Goal: Navigation & Orientation: Find specific page/section

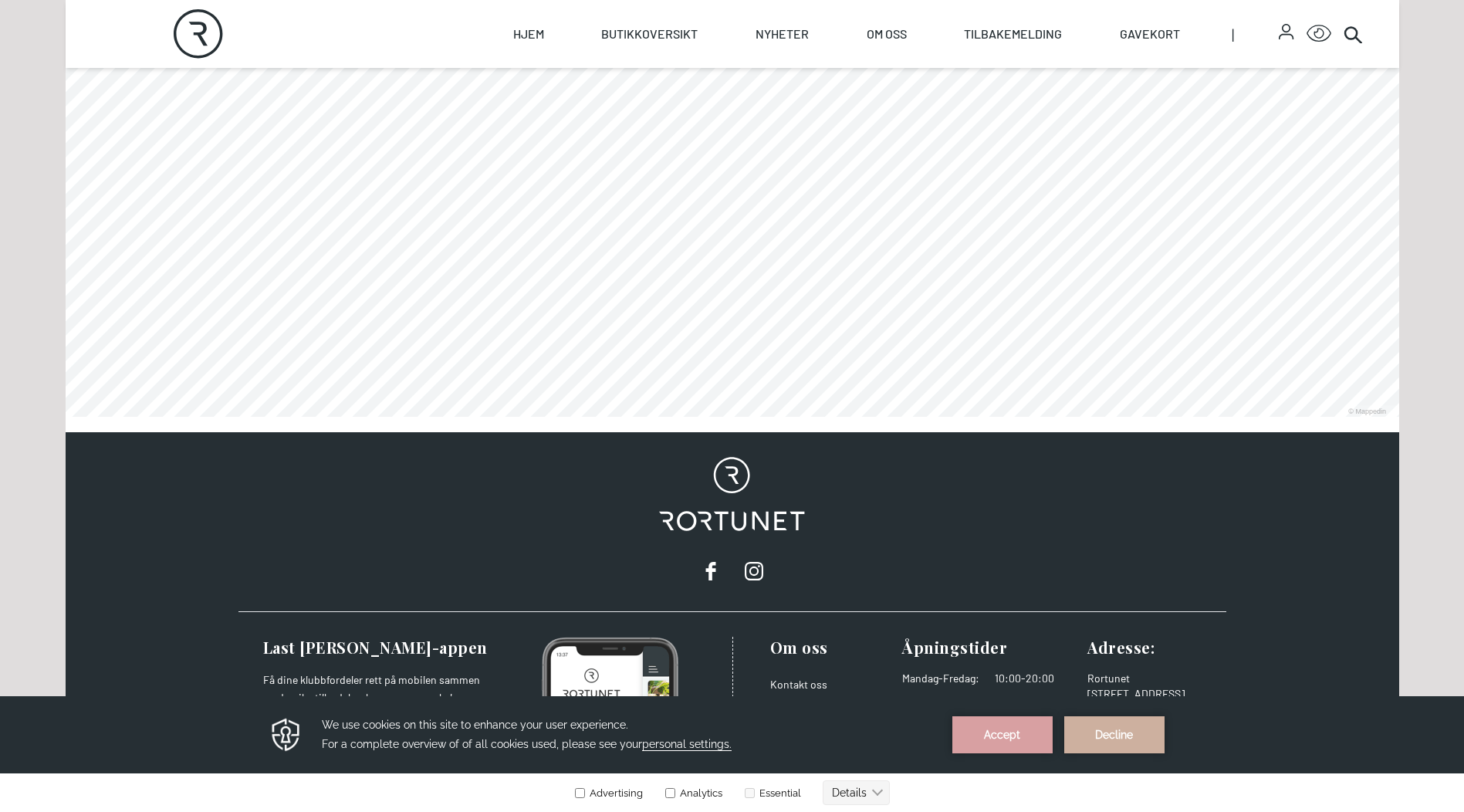
scroll to position [1003, 0]
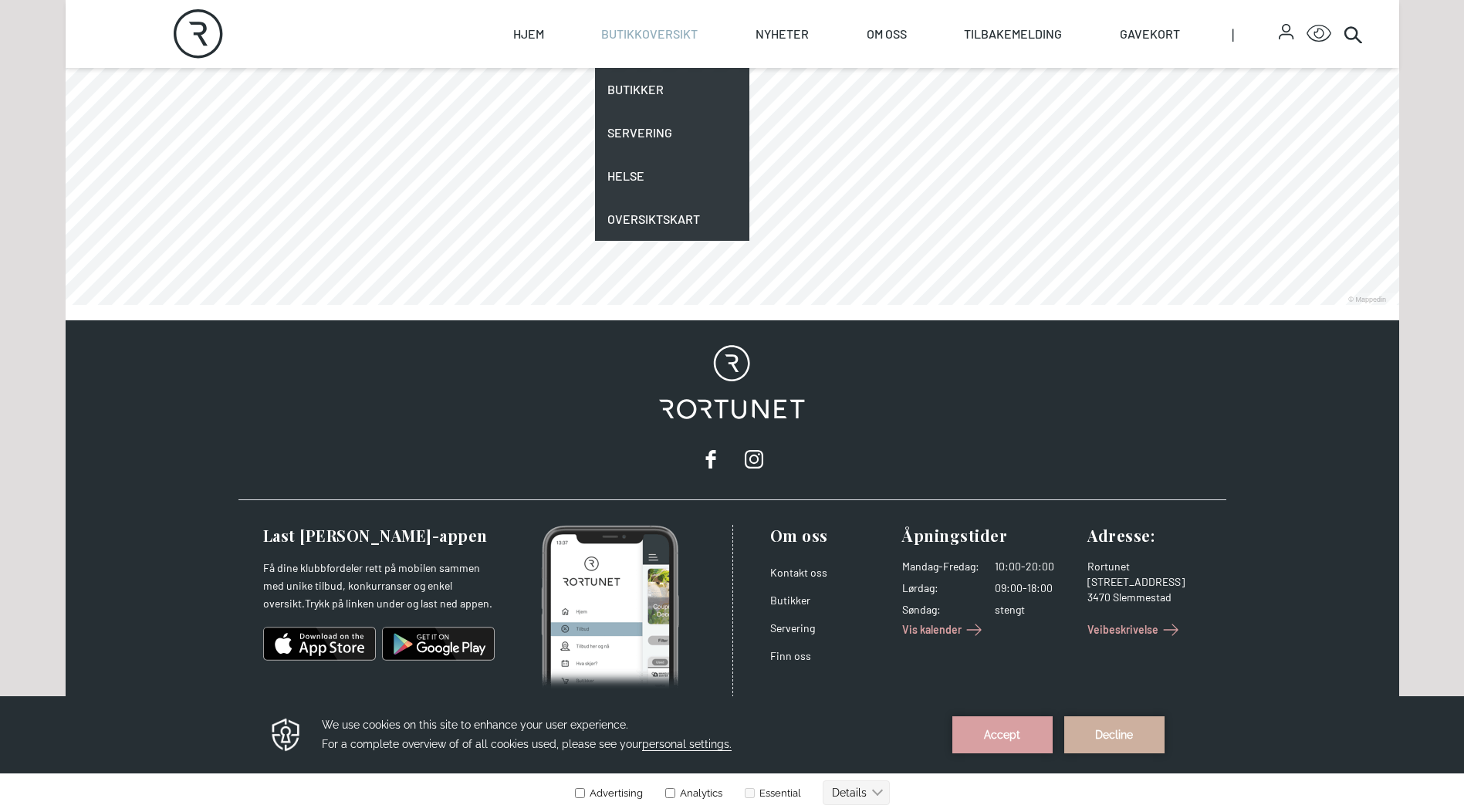
click at [612, 38] on link "Butikkoversikt" at bounding box center [649, 34] width 97 height 68
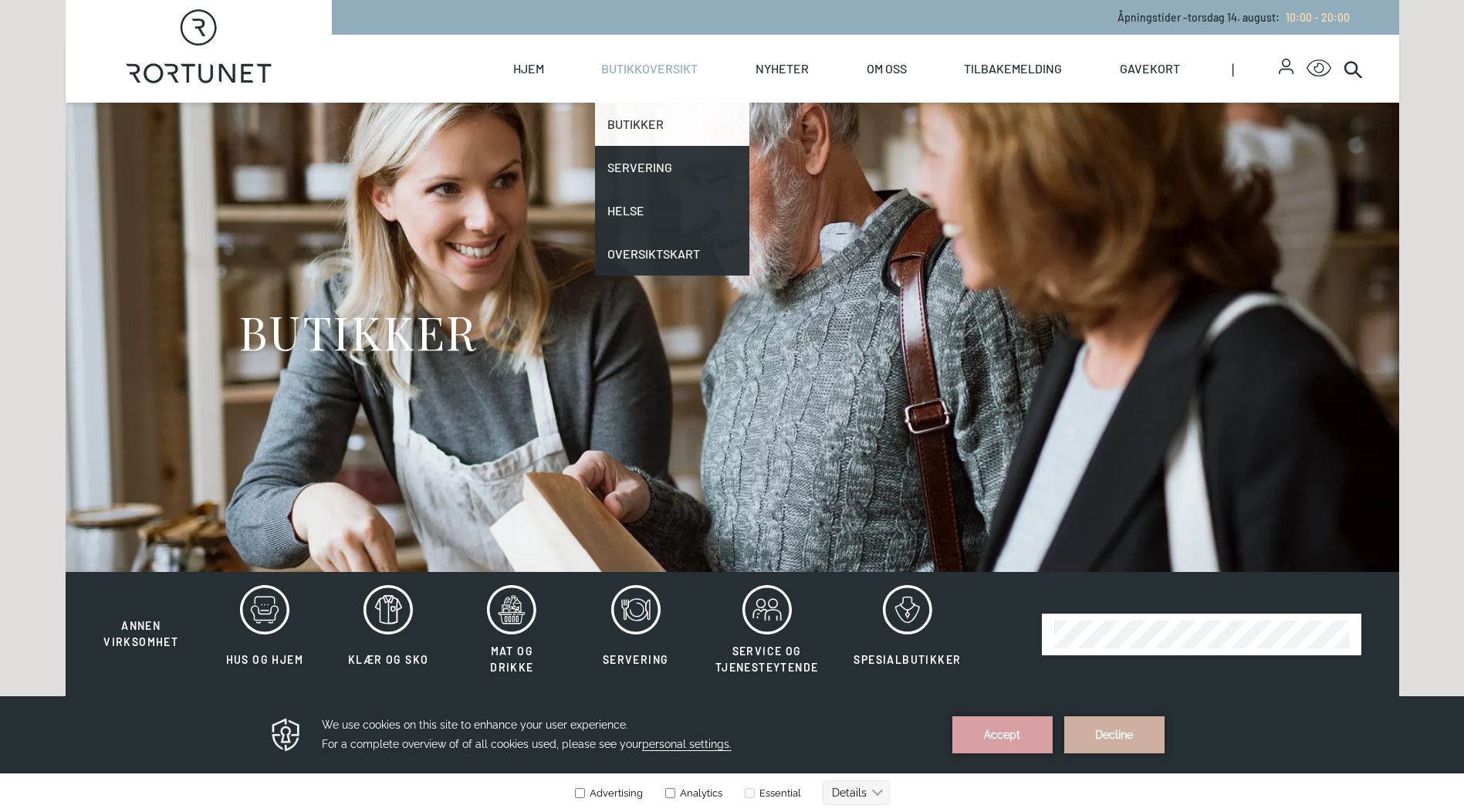
click at [640, 119] on link "Butikker" at bounding box center [672, 125] width 154 height 44
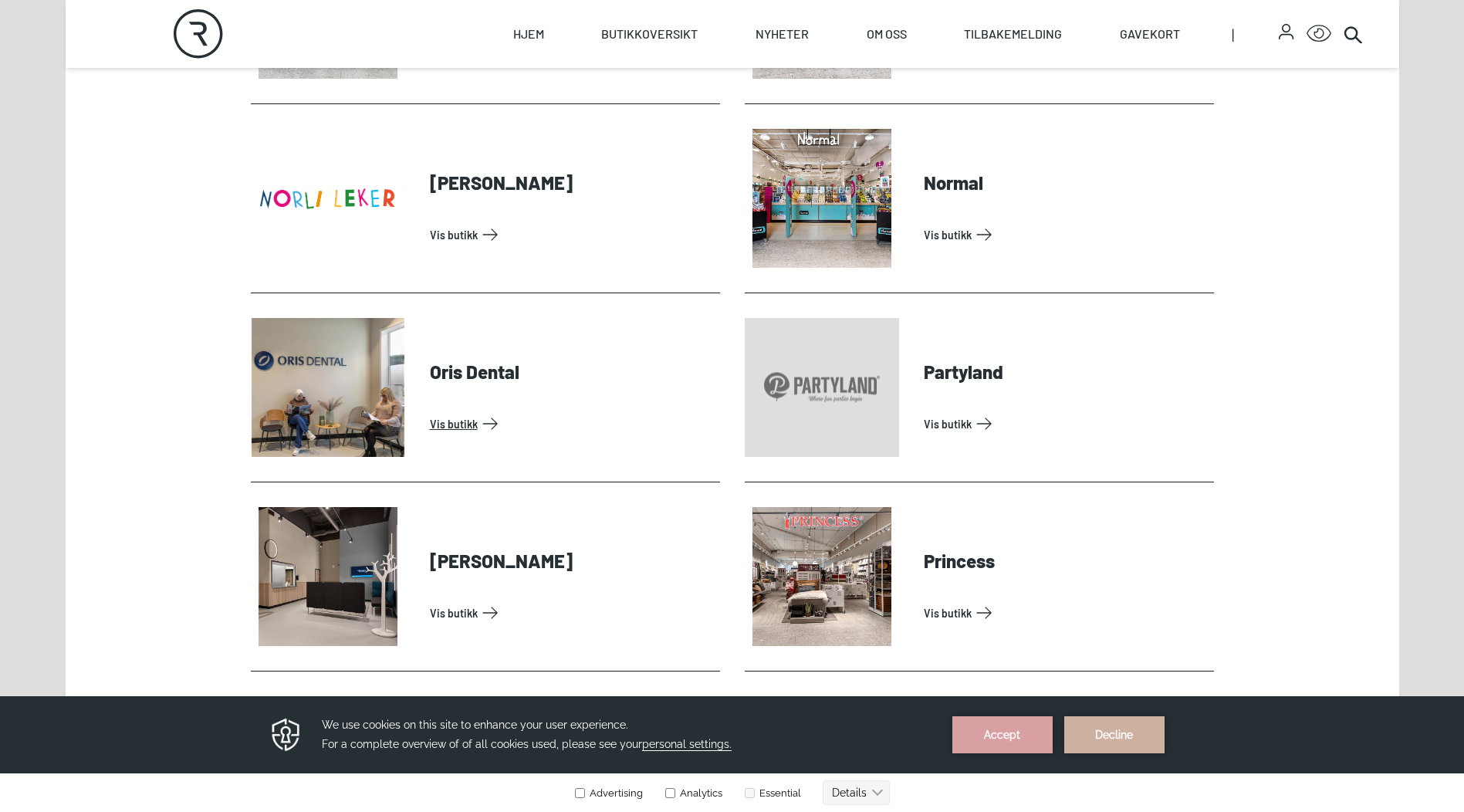
scroll to position [3240, 0]
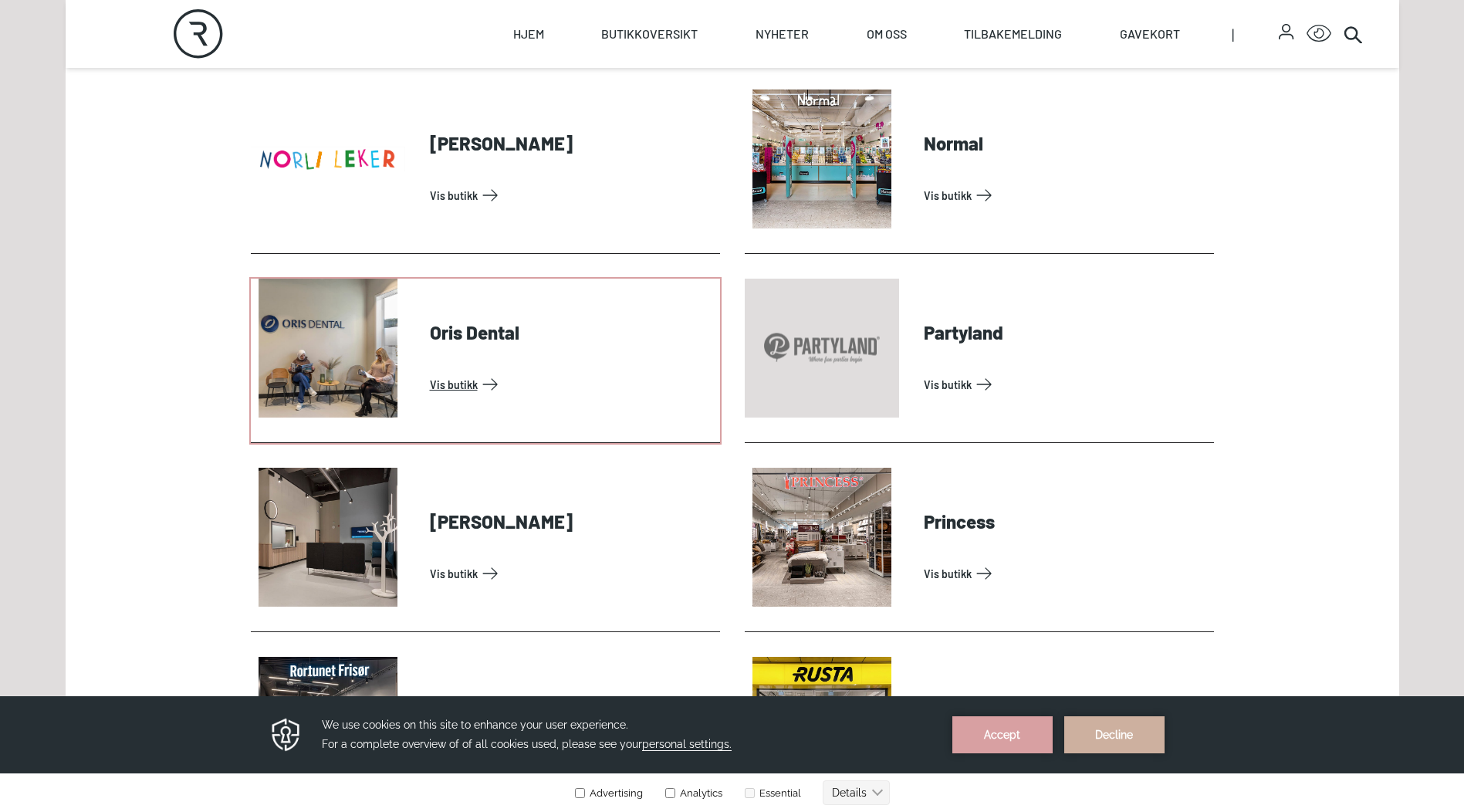
click at [430, 372] on link "Vis butikk" at bounding box center [572, 384] width 284 height 24
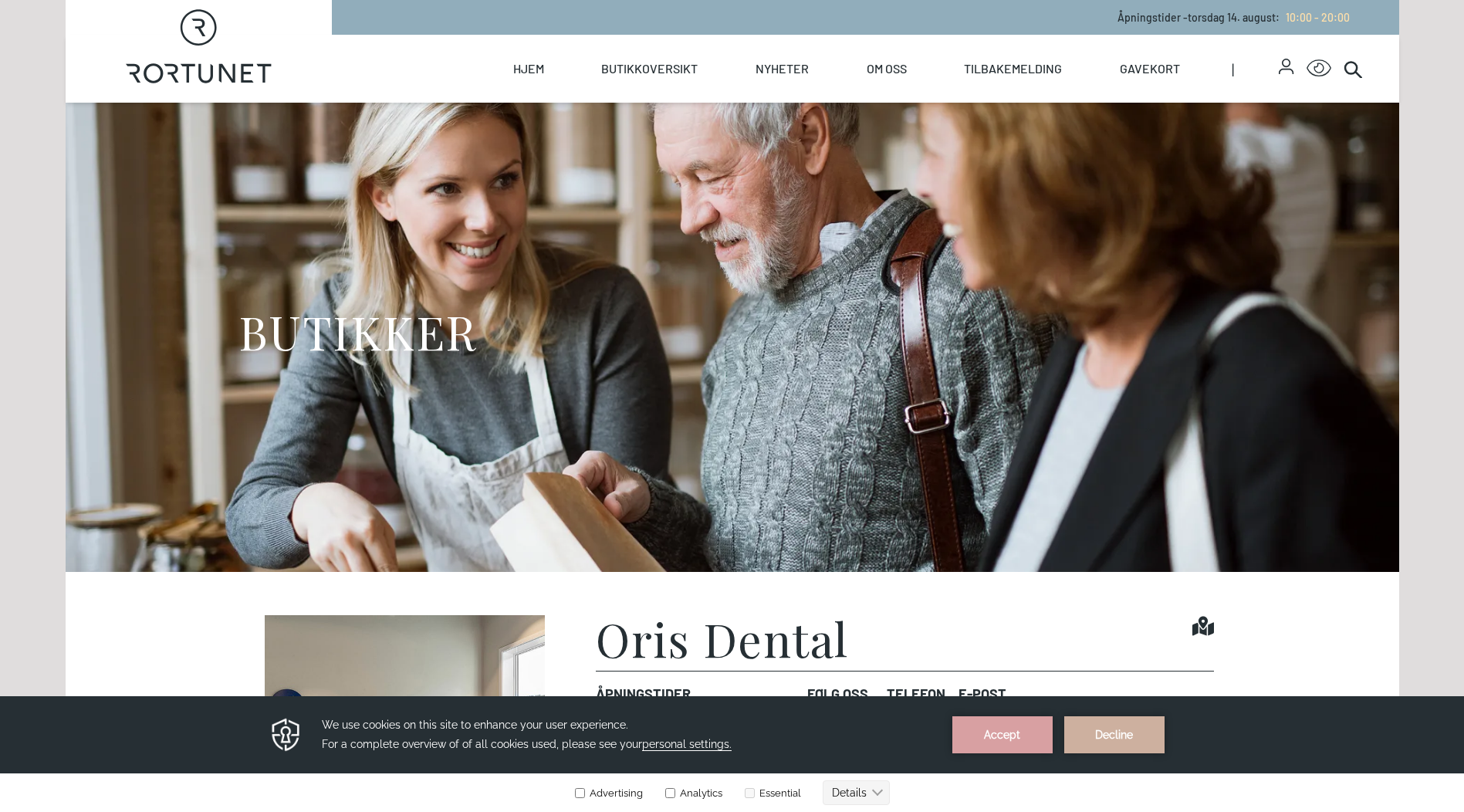
scroll to position [540, 0]
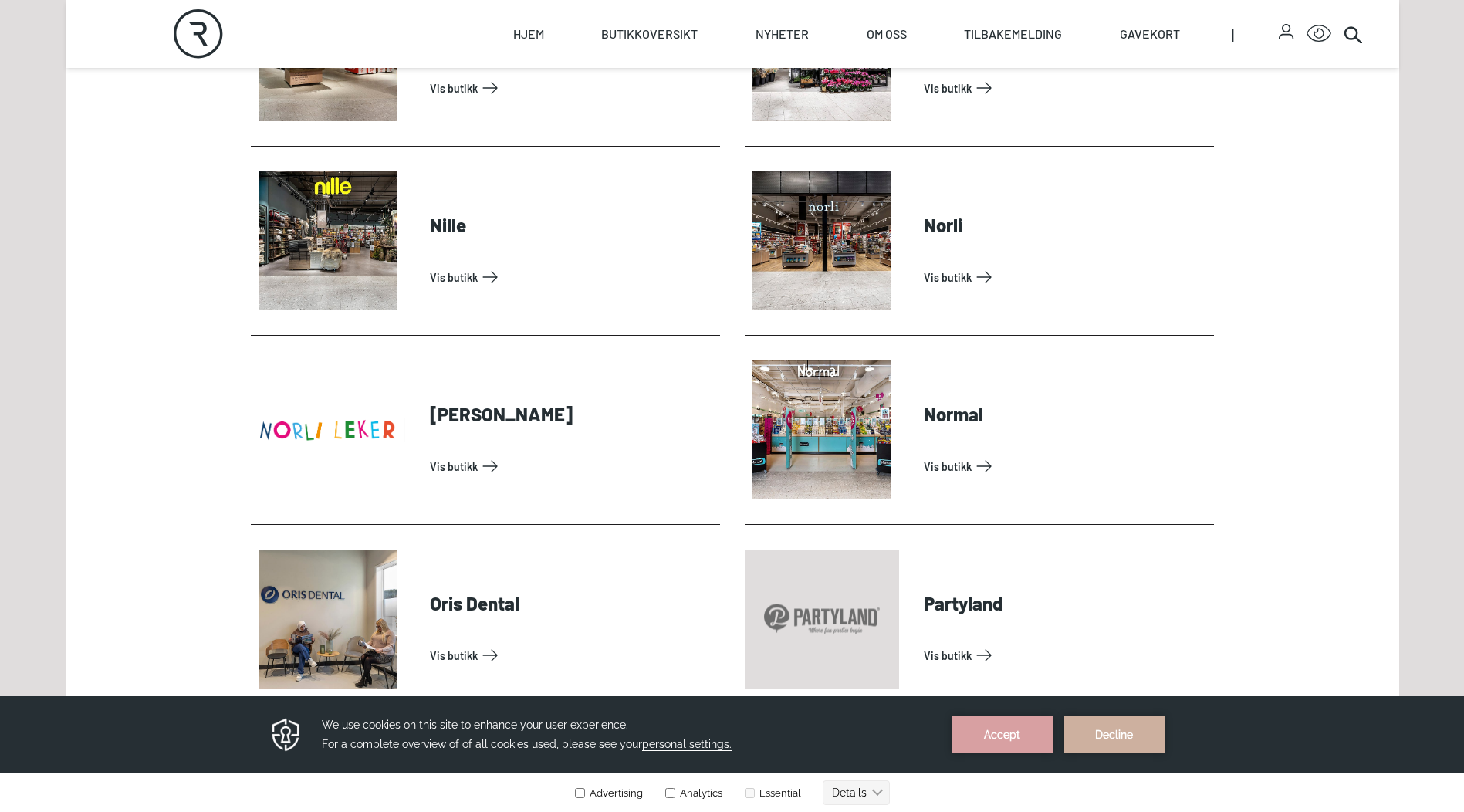
scroll to position [3009, 0]
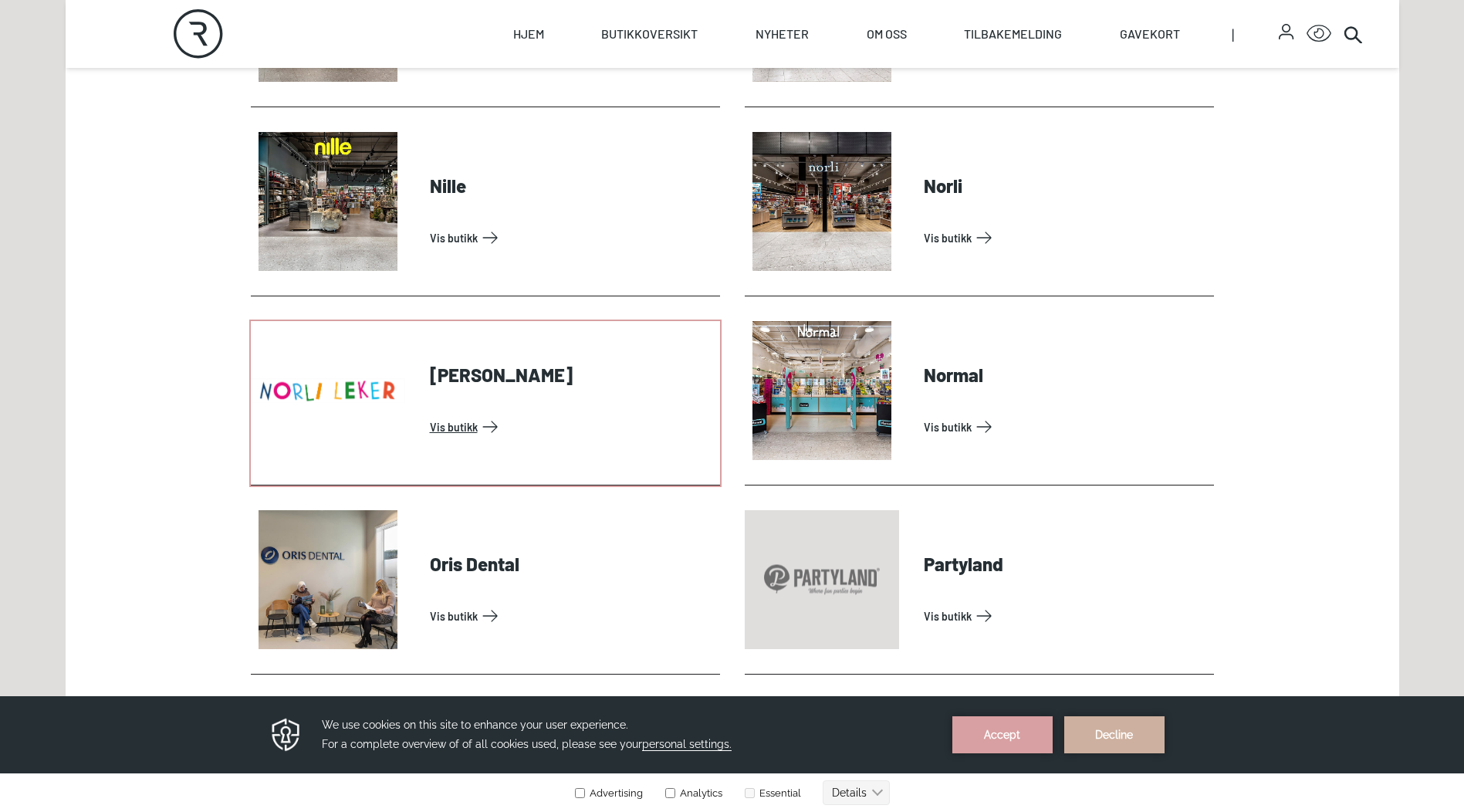
click at [457, 419] on link "Vis butikk" at bounding box center [572, 426] width 284 height 24
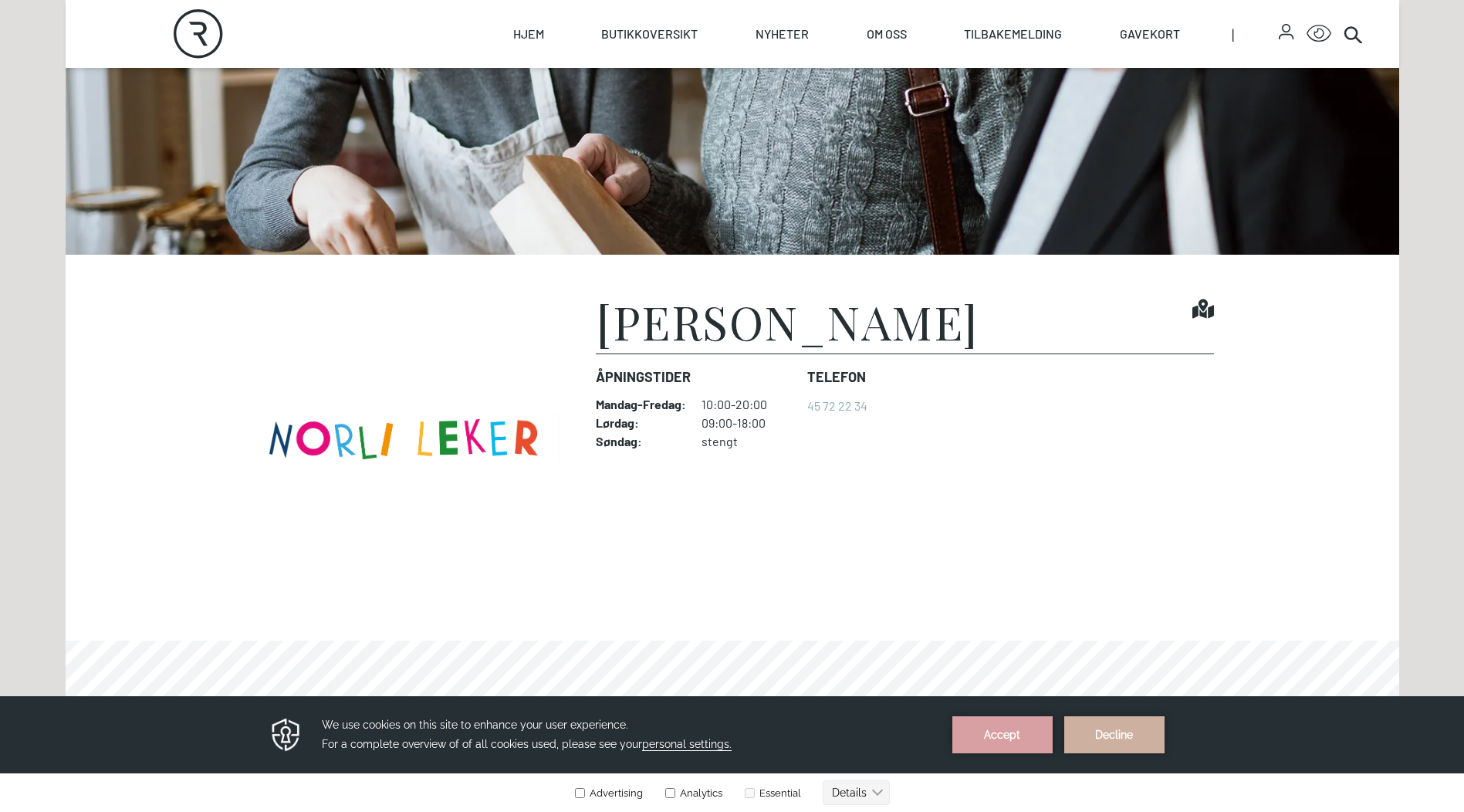
scroll to position [618, 0]
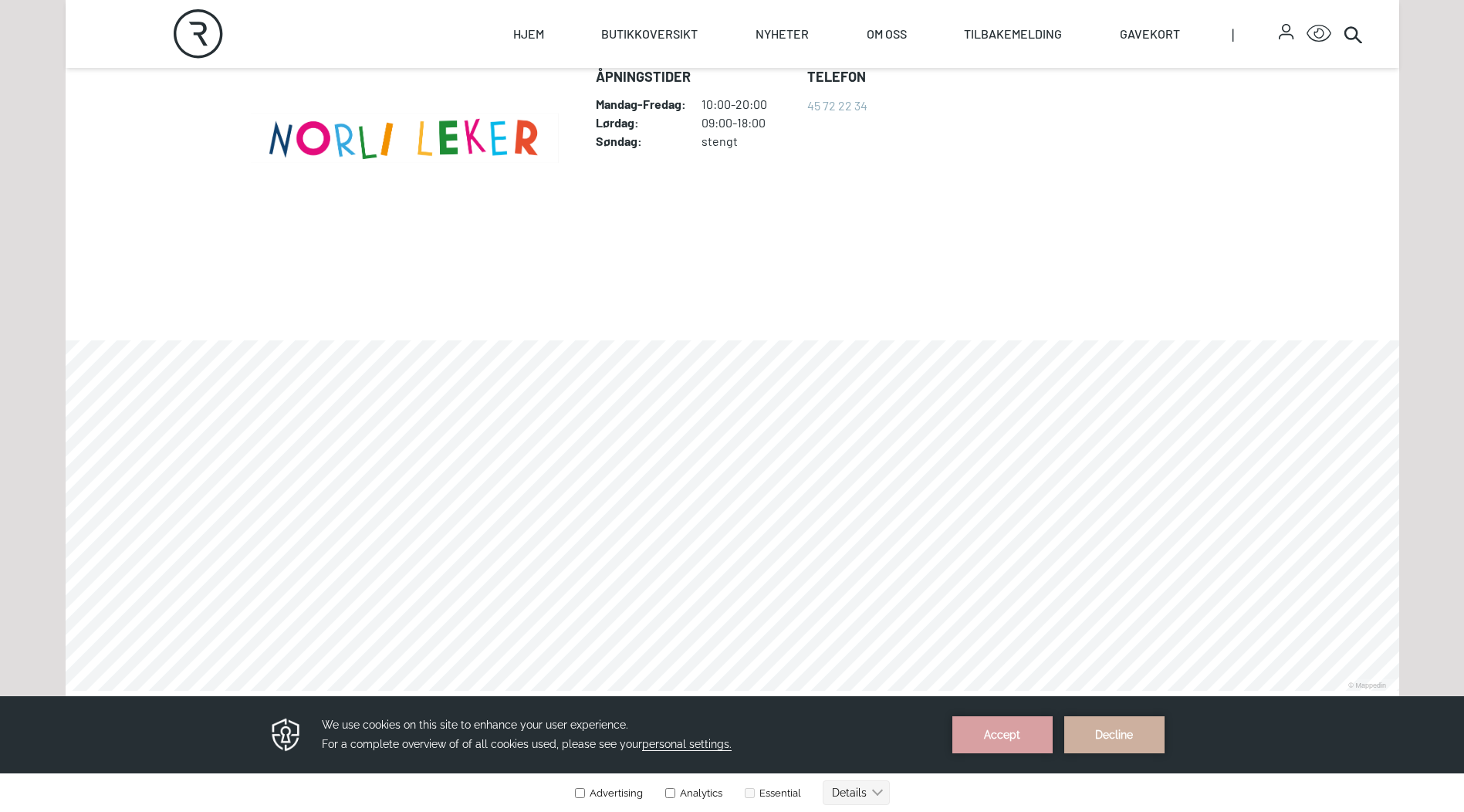
click at [65, 691] on link at bounding box center [65, 691] width 0 height 0
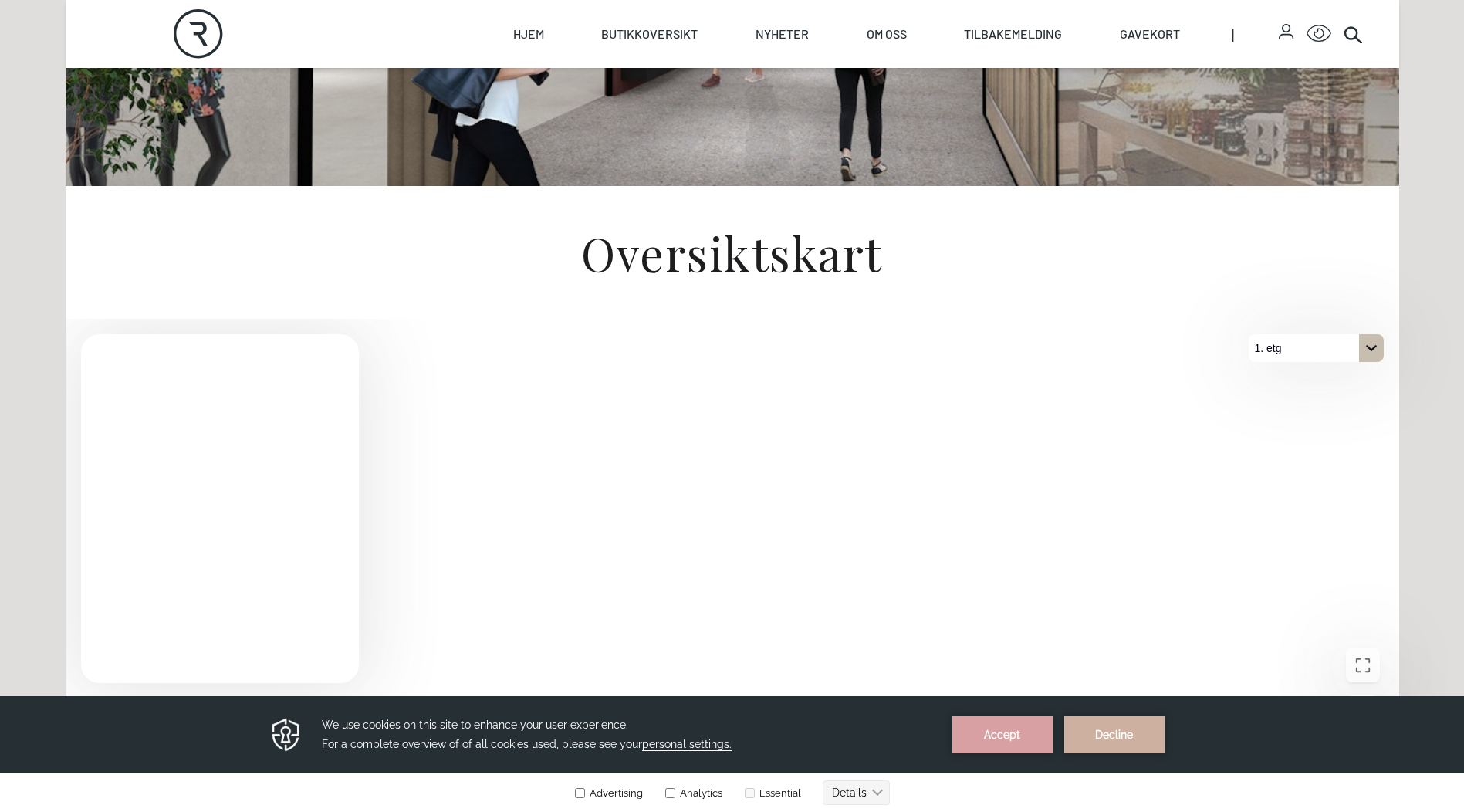
scroll to position [867, 0]
